Goal: Transaction & Acquisition: Purchase product/service

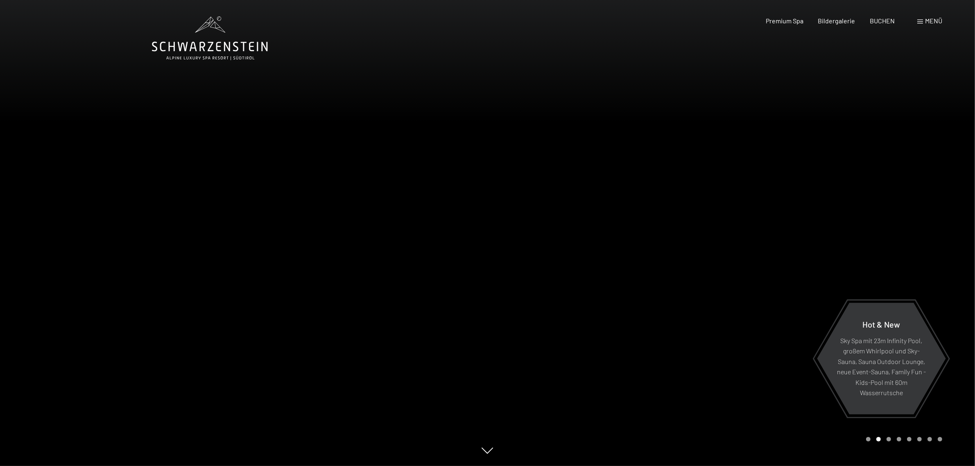
click at [936, 19] on span "Menü" at bounding box center [933, 21] width 17 height 8
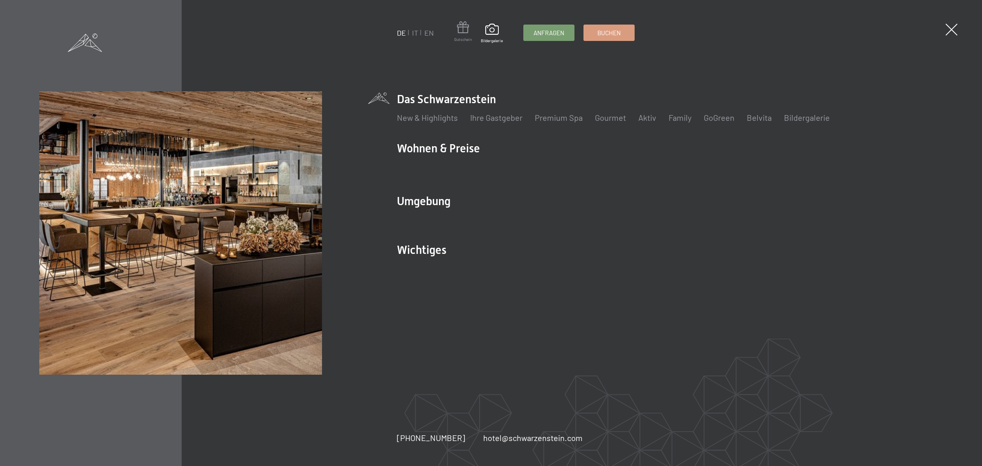
click at [460, 29] on span at bounding box center [463, 28] width 18 height 15
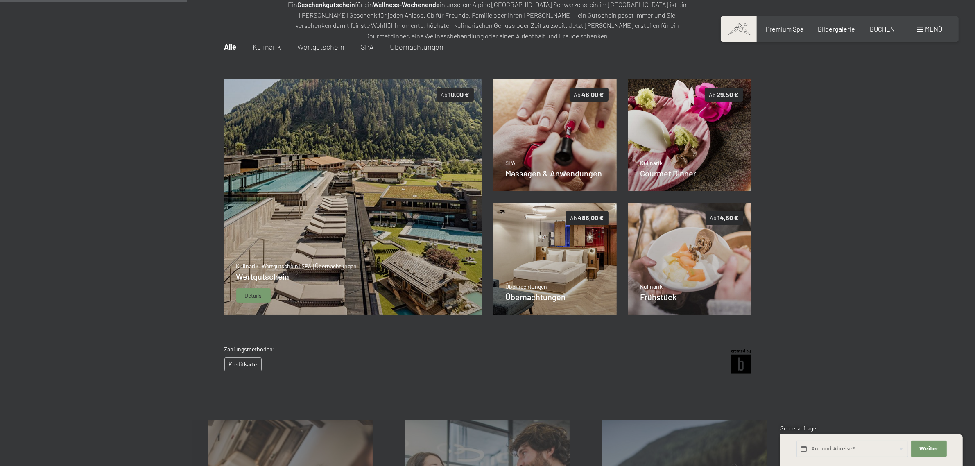
click at [428, 246] on img at bounding box center [353, 197] width 258 height 236
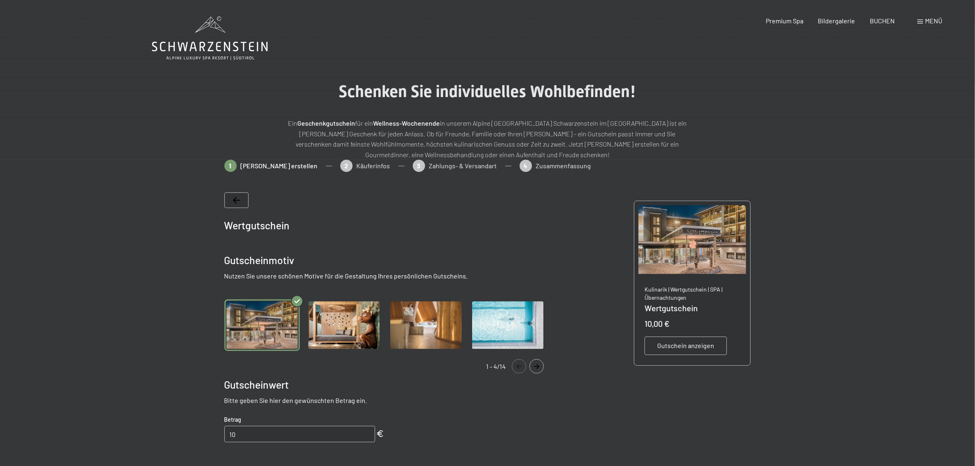
drag, startPoint x: 794, startPoint y: 126, endPoint x: 891, endPoint y: 132, distance: 97.6
click at [794, 125] on div "Schenken Sie individuelles Wohlbefinden! Ein Geschenkgutschein für ein Wellness…" at bounding box center [487, 121] width 975 height 78
